Goal: Find specific page/section: Find specific page/section

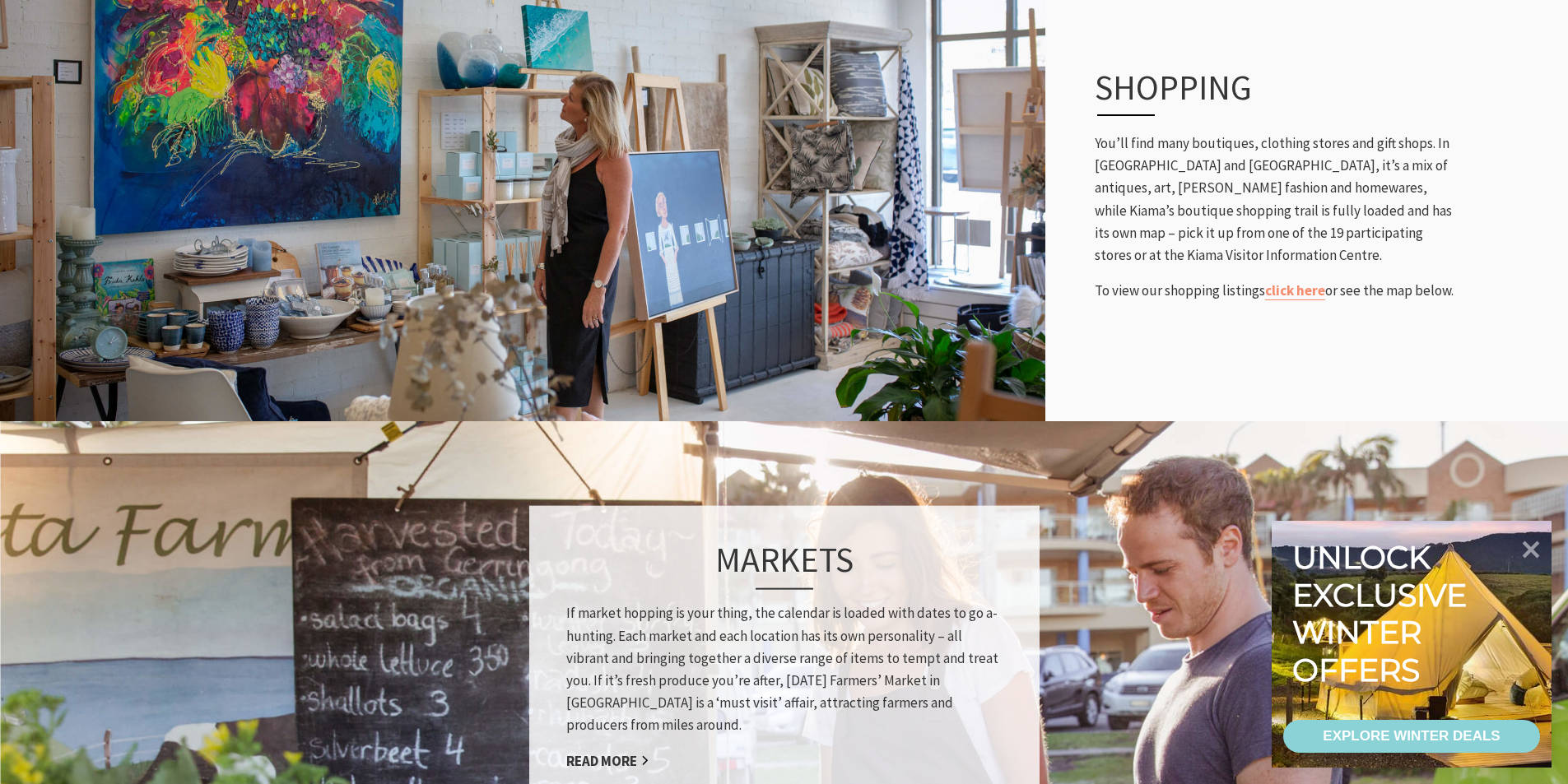
scroll to position [824, 0]
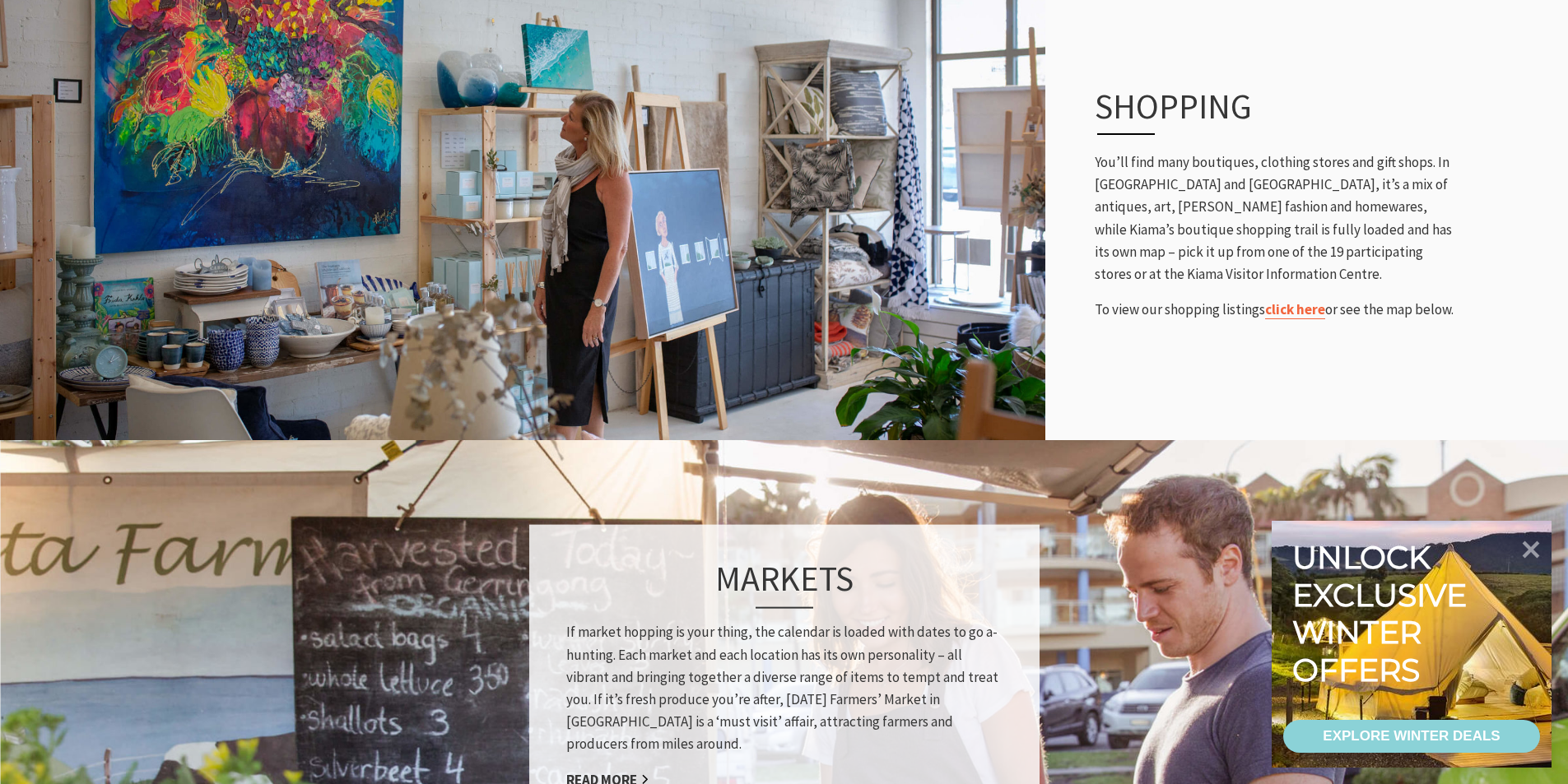
click at [1294, 316] on link "click here" at bounding box center [1295, 310] width 60 height 19
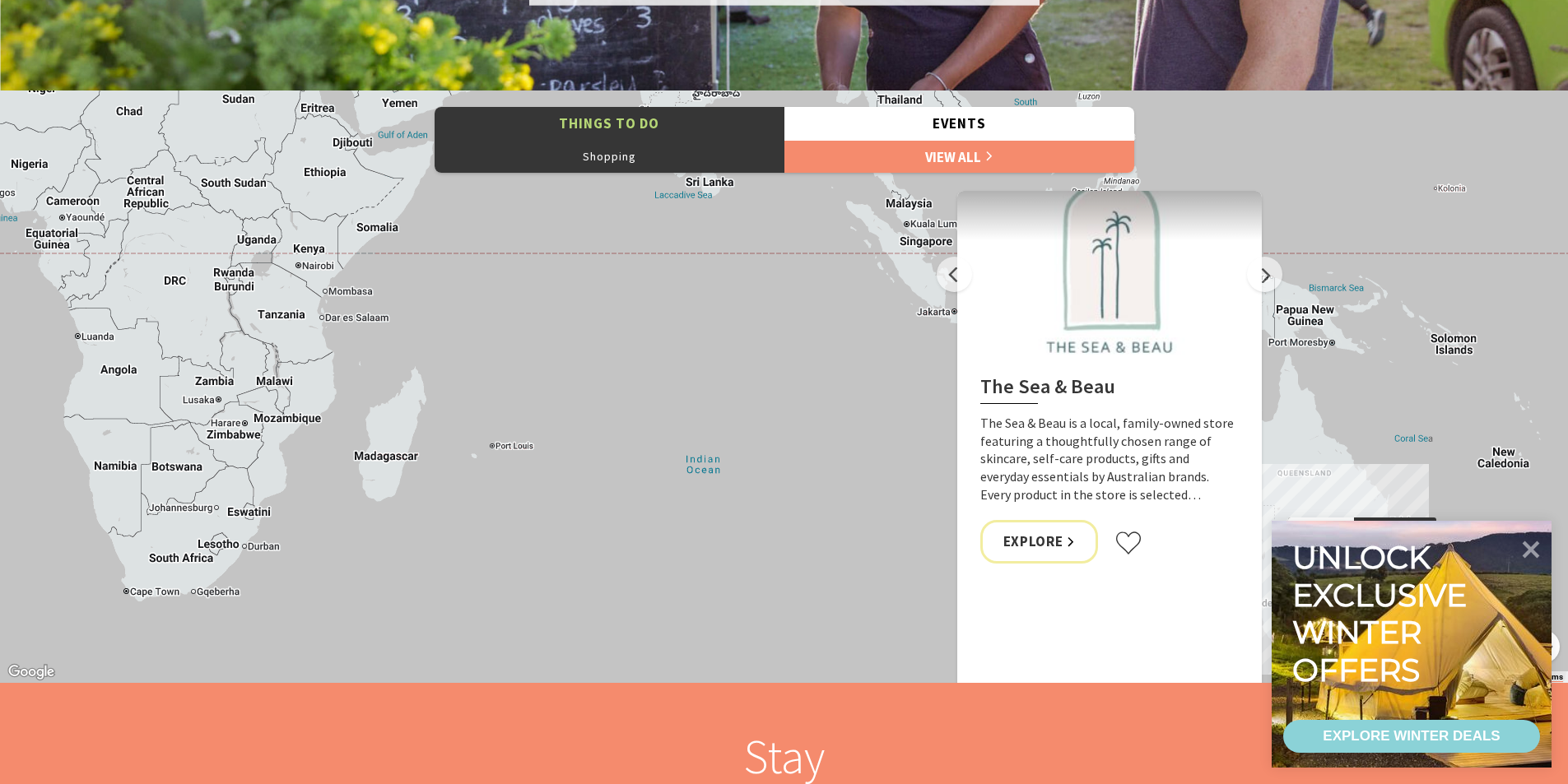
scroll to position [1811, 0]
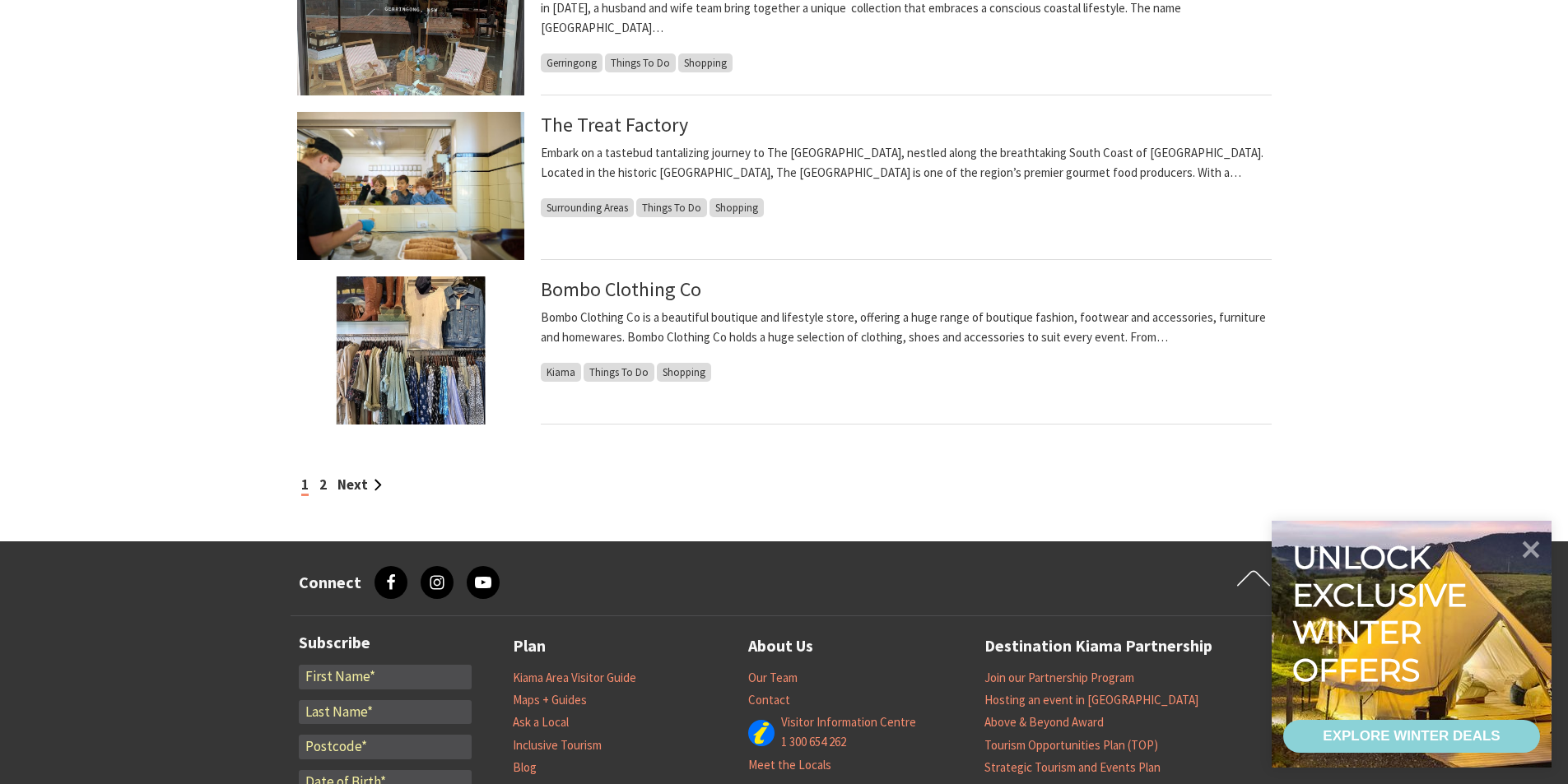
scroll to position [1400, 0]
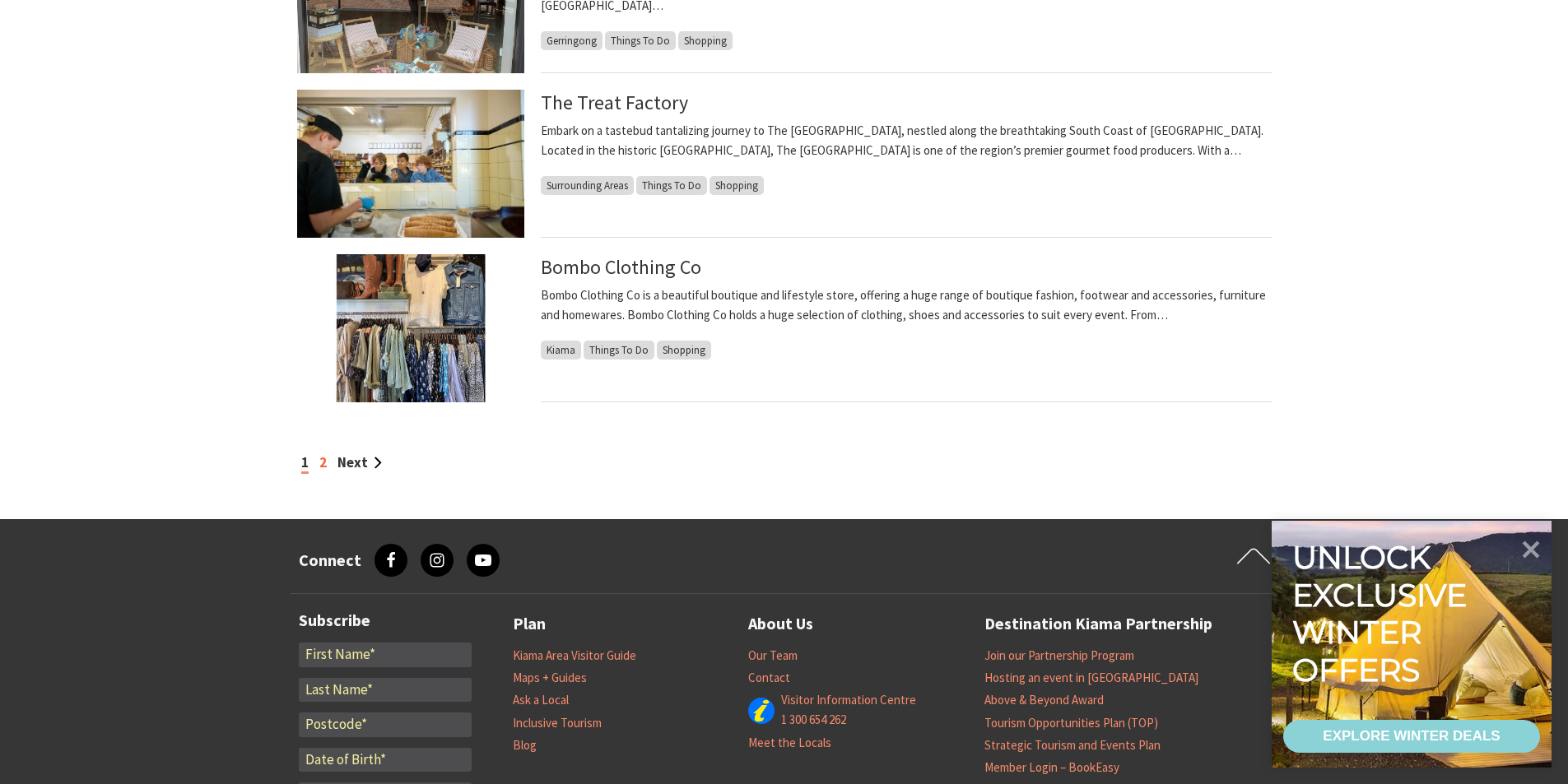
click at [321, 470] on link "2" at bounding box center [323, 462] width 8 height 18
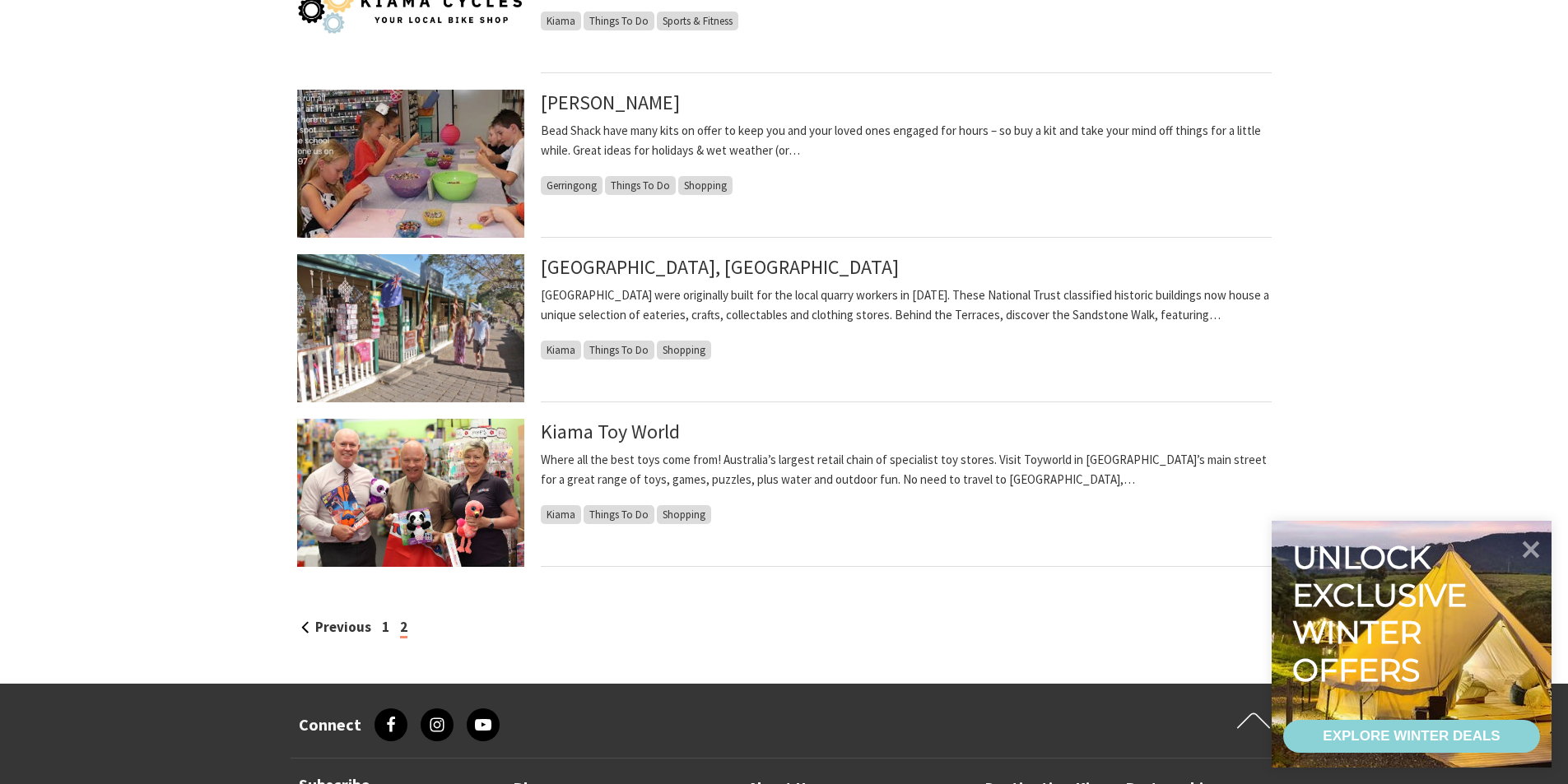
scroll to position [1400, 0]
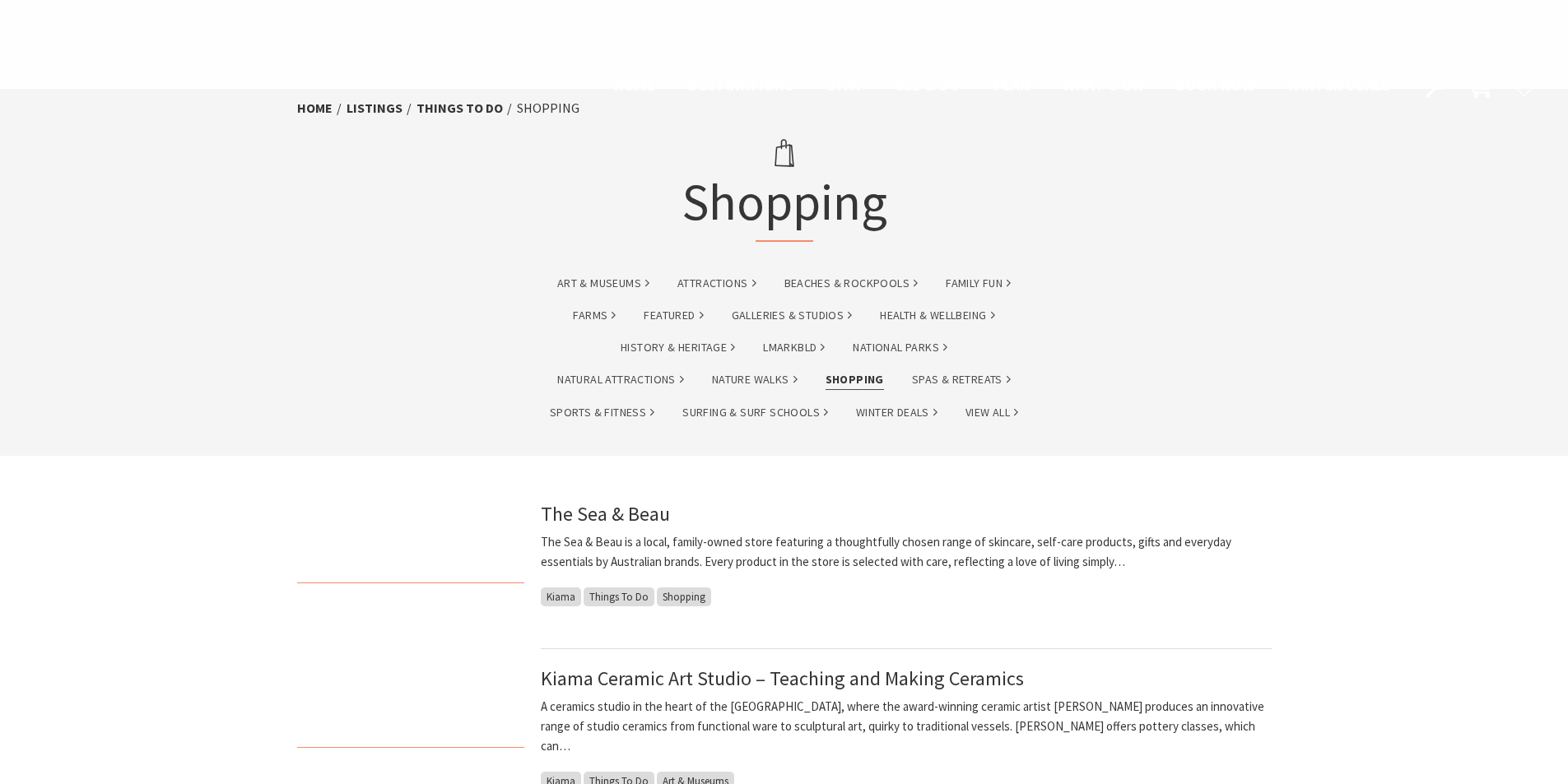
scroll to position [1400, 0]
